Goal: Task Accomplishment & Management: Use online tool/utility

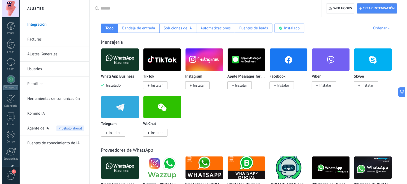
scroll to position [53, 0]
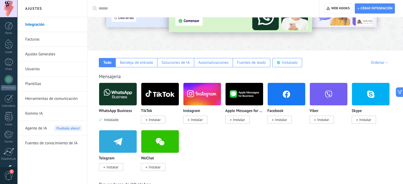
click at [122, 102] on img at bounding box center [118, 94] width 38 height 26
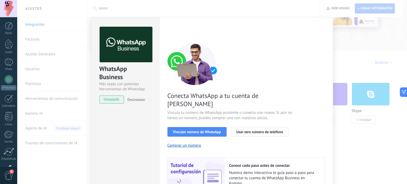
click at [250, 130] on span "Usar otro número de teléfono" at bounding box center [259, 132] width 47 height 4
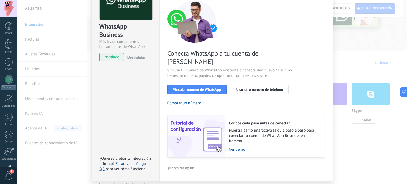
scroll to position [51, 0]
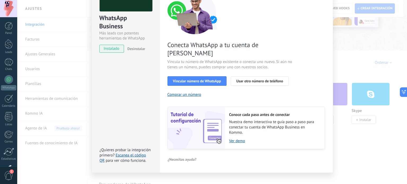
click at [187, 158] on span "¿Necesitas ayuda?" at bounding box center [182, 160] width 29 height 4
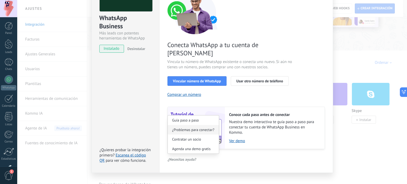
click at [191, 128] on span "¿Problemas para conectar?" at bounding box center [193, 130] width 42 height 4
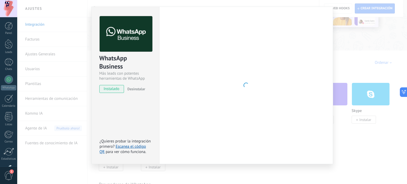
scroll to position [11, 0]
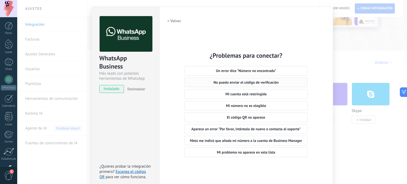
click at [260, 80] on button "No puedo enviar el código de verificación" at bounding box center [246, 83] width 123 height 10
